Goal: Use online tool/utility: Utilize a website feature to perform a specific function

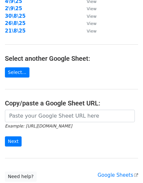
scroll to position [123, 0]
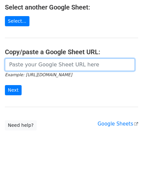
click at [65, 69] on input "url" at bounding box center [70, 64] width 130 height 12
paste input "https://docs.google.com/spreadsheets/d/1p8aTTjbOjpGqeT9-xF6Y0u_Py7ZvHnaAokwgOV9…"
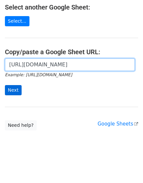
scroll to position [0, 142]
type input "https://docs.google.com/spreadsheets/d/1p8aTTjbOjpGqeT9-xF6Y0u_Py7ZvHnaAokwgOV9…"
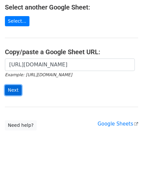
click at [9, 89] on input "Next" at bounding box center [13, 90] width 17 height 10
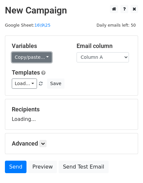
click at [35, 57] on link "Copy/paste..." at bounding box center [32, 57] width 40 height 10
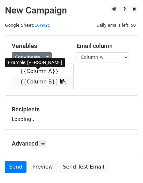
click at [37, 82] on link "{{Column B}}" at bounding box center [42, 81] width 61 height 11
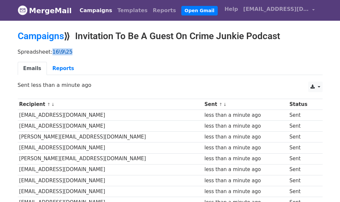
drag, startPoint x: 73, startPoint y: 51, endPoint x: 49, endPoint y: 53, distance: 24.4
click at [49, 53] on p "Spreadsheet: 16\9\25" at bounding box center [170, 51] width 305 height 7
copy link "16\9\25"
